Goal: Obtain resource: Obtain resource

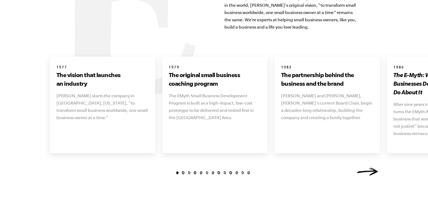
scroll to position [619, 0]
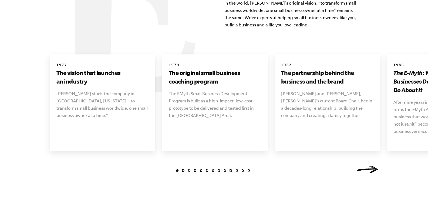
click at [365, 166] on link "Next" at bounding box center [367, 170] width 22 height 8
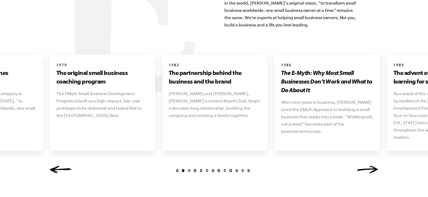
click at [365, 166] on link "Next" at bounding box center [367, 170] width 22 height 8
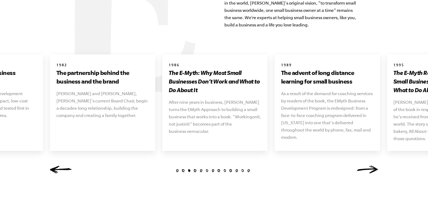
click at [365, 166] on link "Next" at bounding box center [367, 170] width 22 height 8
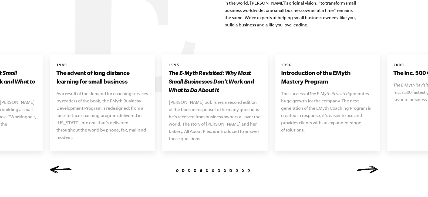
click at [365, 166] on link "Next" at bounding box center [367, 170] width 22 height 8
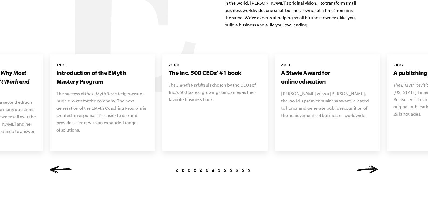
click at [366, 166] on link "Next" at bounding box center [367, 170] width 22 height 8
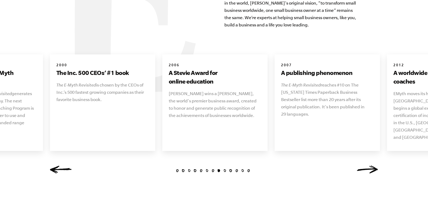
click at [366, 166] on link "Next" at bounding box center [367, 170] width 22 height 8
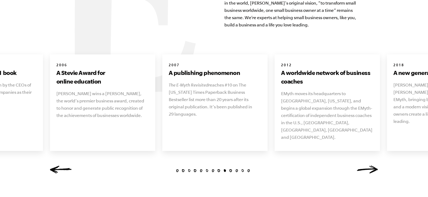
click at [366, 166] on link "Next" at bounding box center [367, 170] width 22 height 8
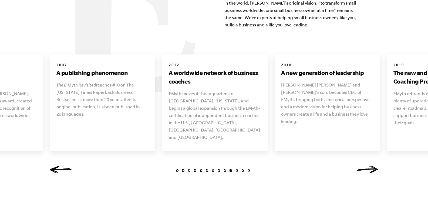
click at [366, 166] on link "Next" at bounding box center [367, 170] width 22 height 8
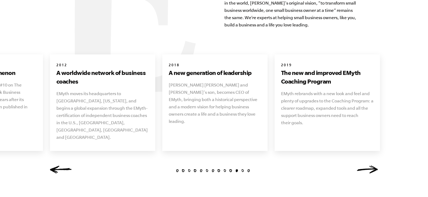
click at [366, 166] on link "Next" at bounding box center [367, 170] width 22 height 8
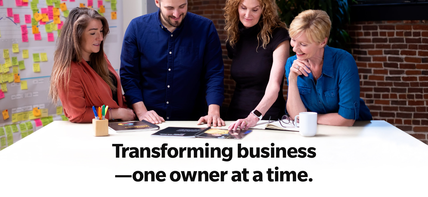
scroll to position [0, 0]
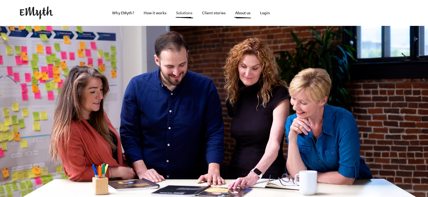
click at [182, 13] on link "Solutions" at bounding box center [184, 13] width 25 height 26
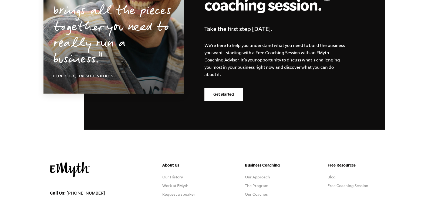
scroll to position [998, 0]
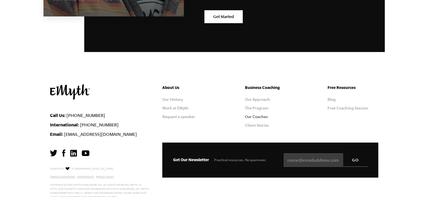
click at [253, 117] on link "Our Coaches" at bounding box center [256, 117] width 23 height 4
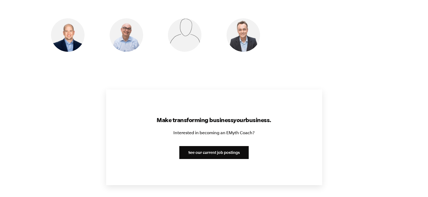
scroll to position [594, 0]
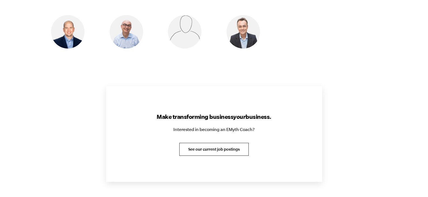
click at [208, 149] on link "See our current job postings" at bounding box center [213, 149] width 69 height 13
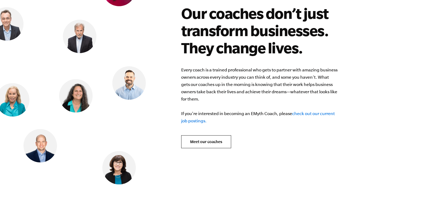
scroll to position [2089, 0]
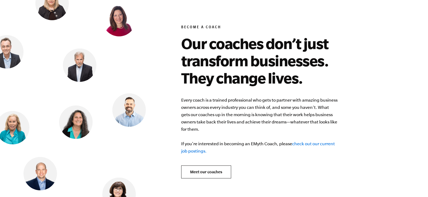
click at [317, 141] on link "check out our current job postings." at bounding box center [258, 147] width 154 height 12
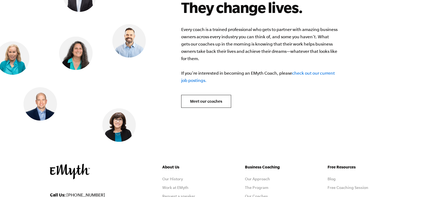
scroll to position [2170, 0]
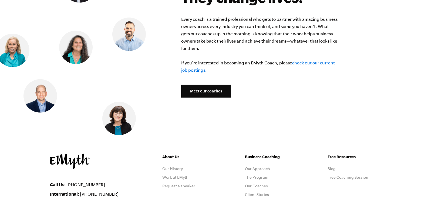
click at [205, 85] on link "Meet our coaches" at bounding box center [206, 91] width 50 height 13
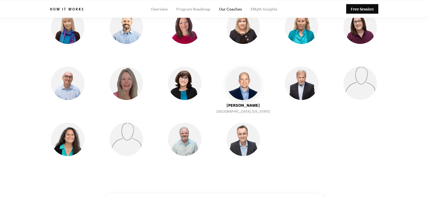
scroll to position [486, 0]
click at [241, 87] on img at bounding box center [242, 83] width 33 height 33
click at [242, 93] on img at bounding box center [242, 83] width 33 height 33
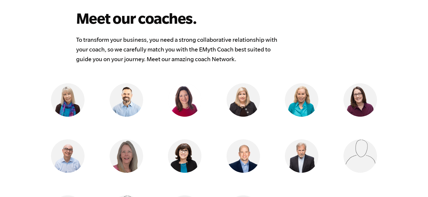
scroll to position [405, 0]
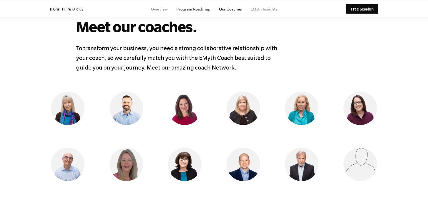
click at [192, 9] on link "Program Roadmap" at bounding box center [193, 9] width 34 height 4
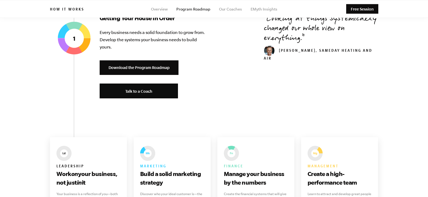
scroll to position [162, 0]
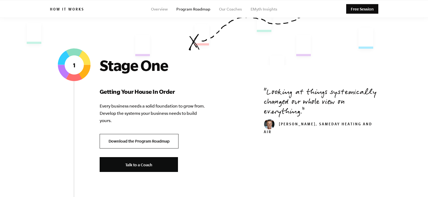
click at [147, 141] on link "Download the Program Roadmap" at bounding box center [139, 141] width 79 height 15
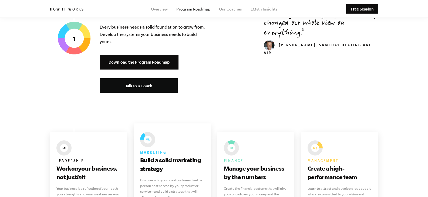
scroll to position [243, 0]
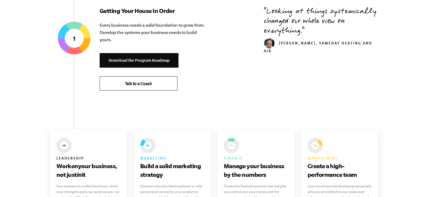
click at [142, 83] on span "Talk to a Coach" at bounding box center [138, 83] width 27 height 5
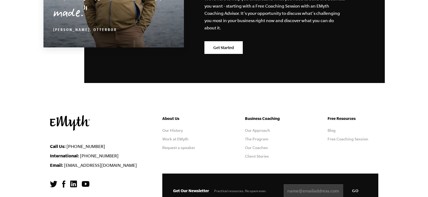
scroll to position [1538, 0]
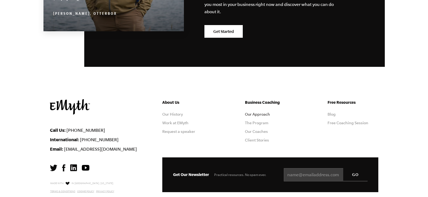
click at [261, 114] on link "Our Approach" at bounding box center [257, 114] width 25 height 4
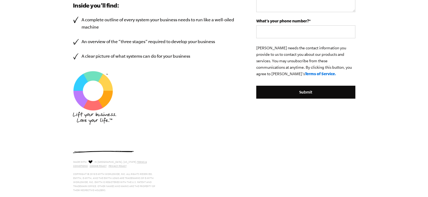
scroll to position [242, 0]
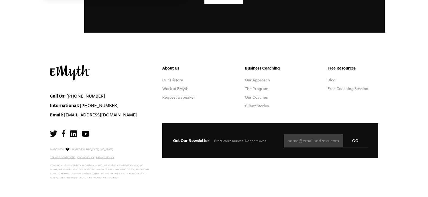
scroll to position [1573, 0]
